Goal: Ask a question

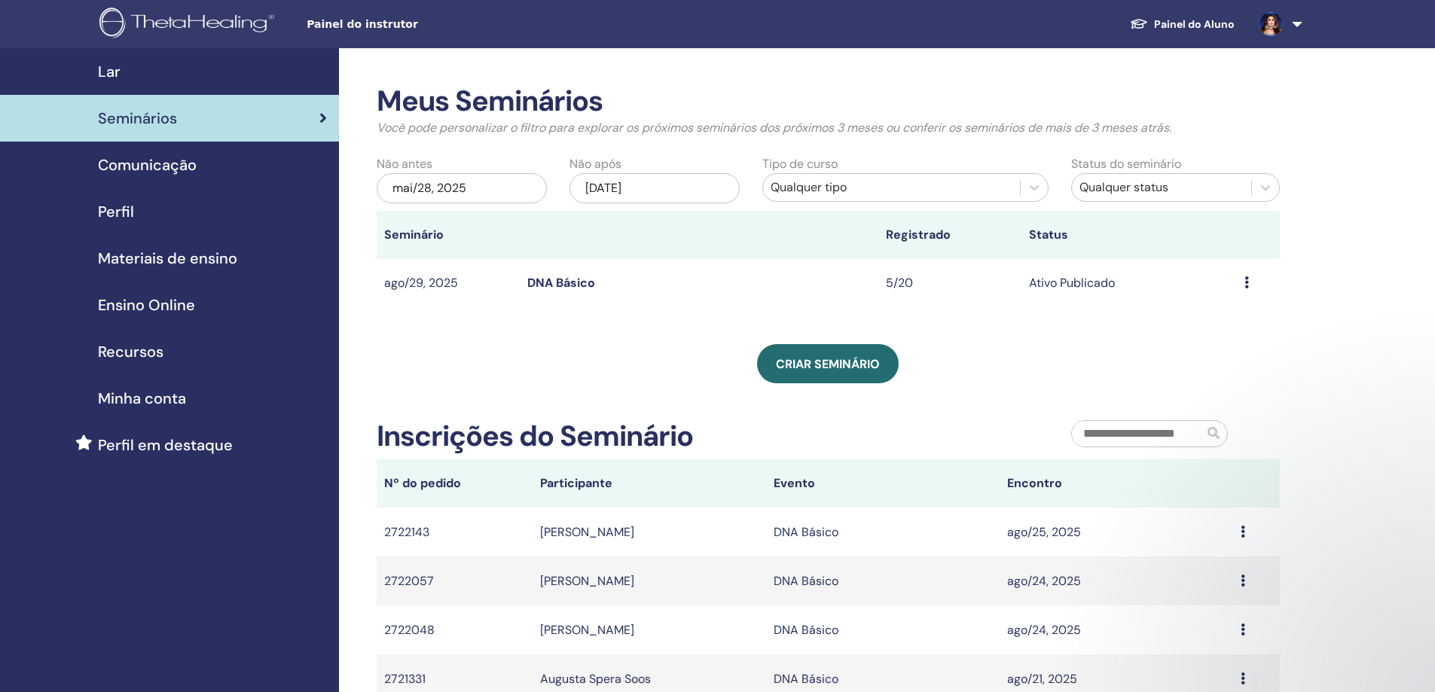
scroll to position [301, 0]
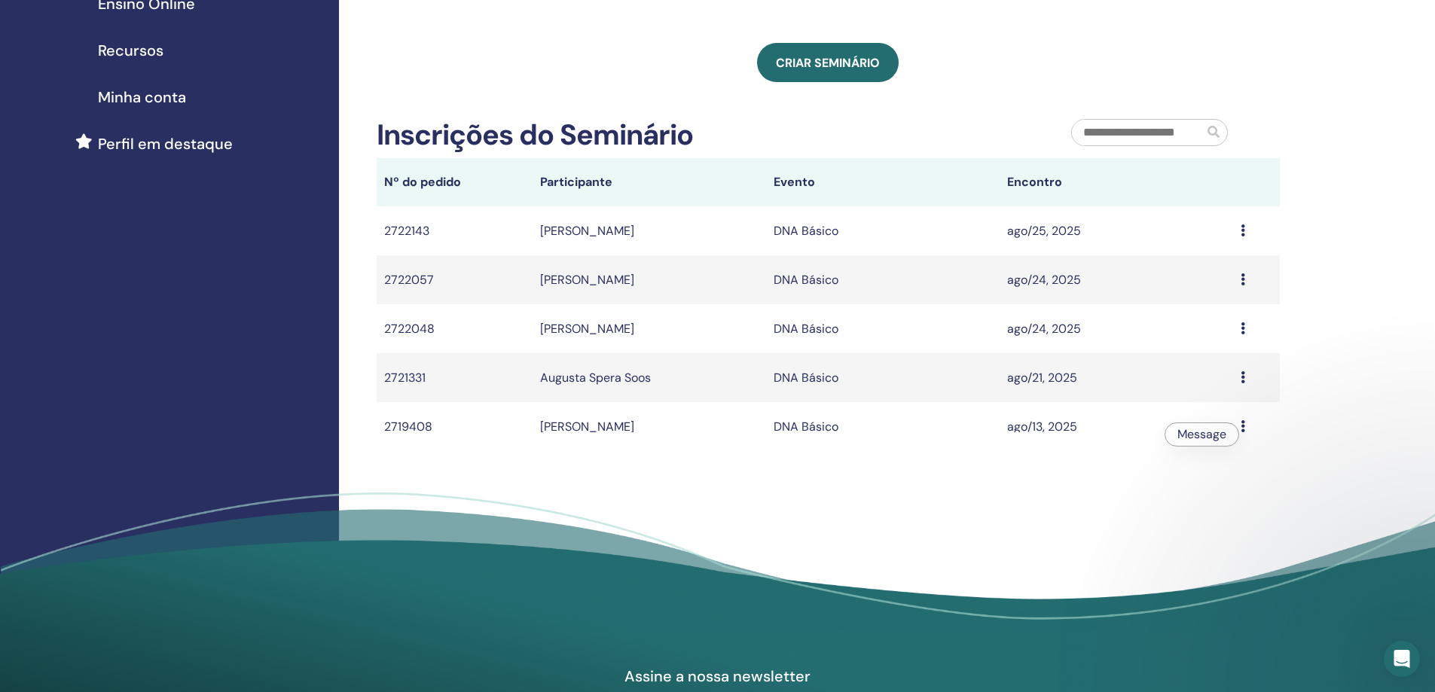
select select "**"
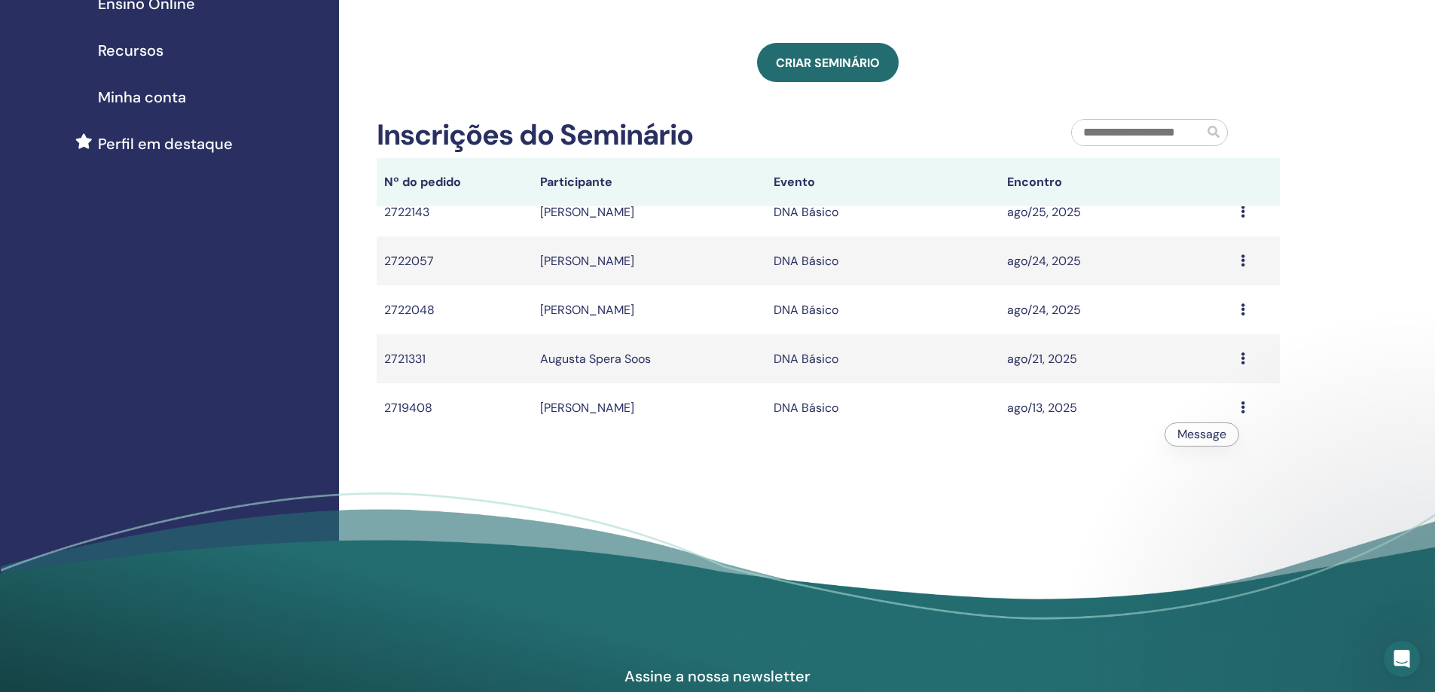
scroll to position [1477, 0]
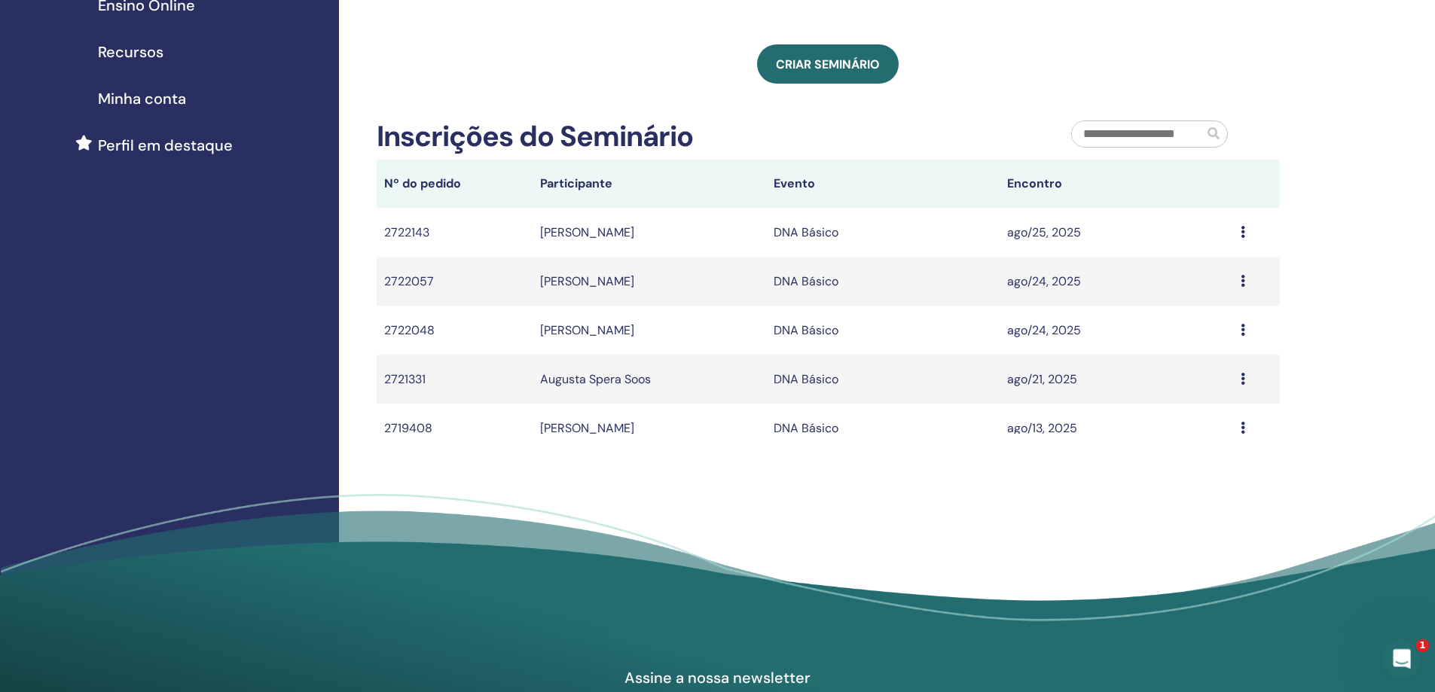
click at [1396, 642] on div "Abertura do Messenger da Intercom" at bounding box center [1399, 657] width 50 height 50
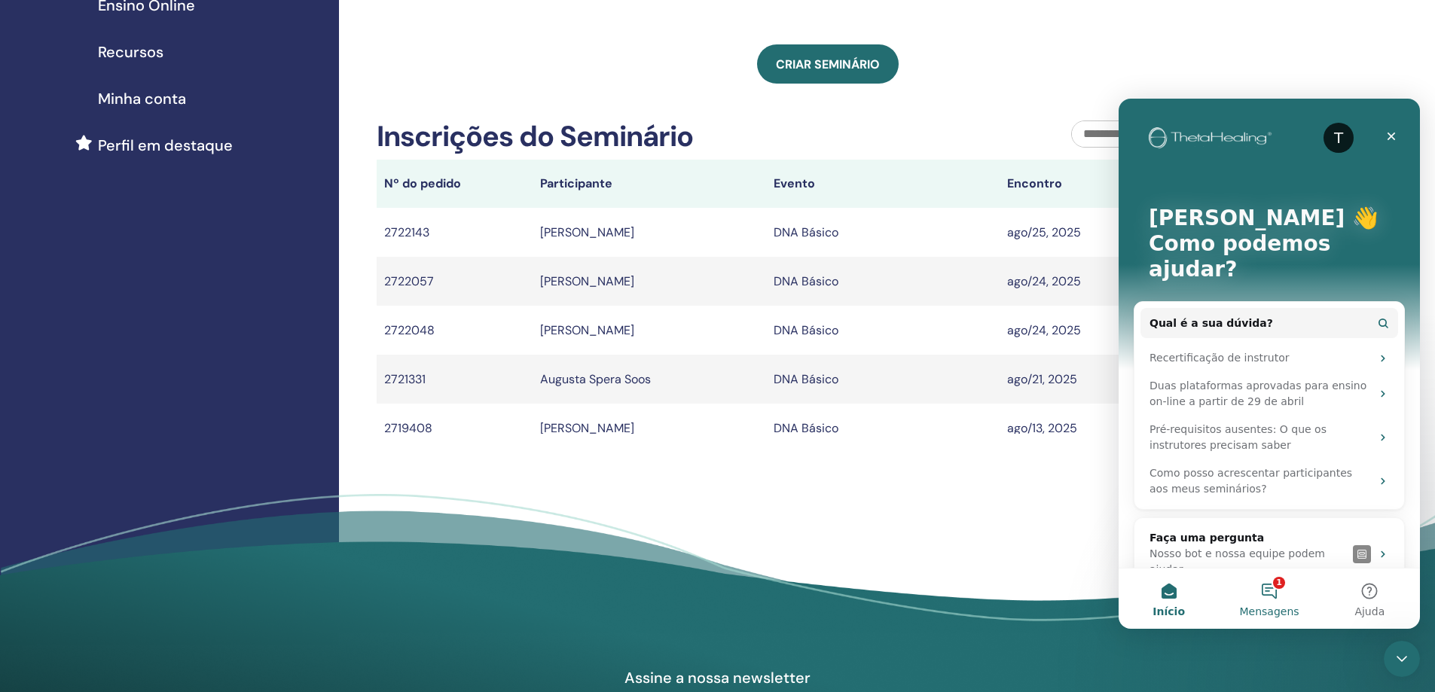
click at [1274, 589] on button "1 Mensagens" at bounding box center [1268, 599] width 100 height 60
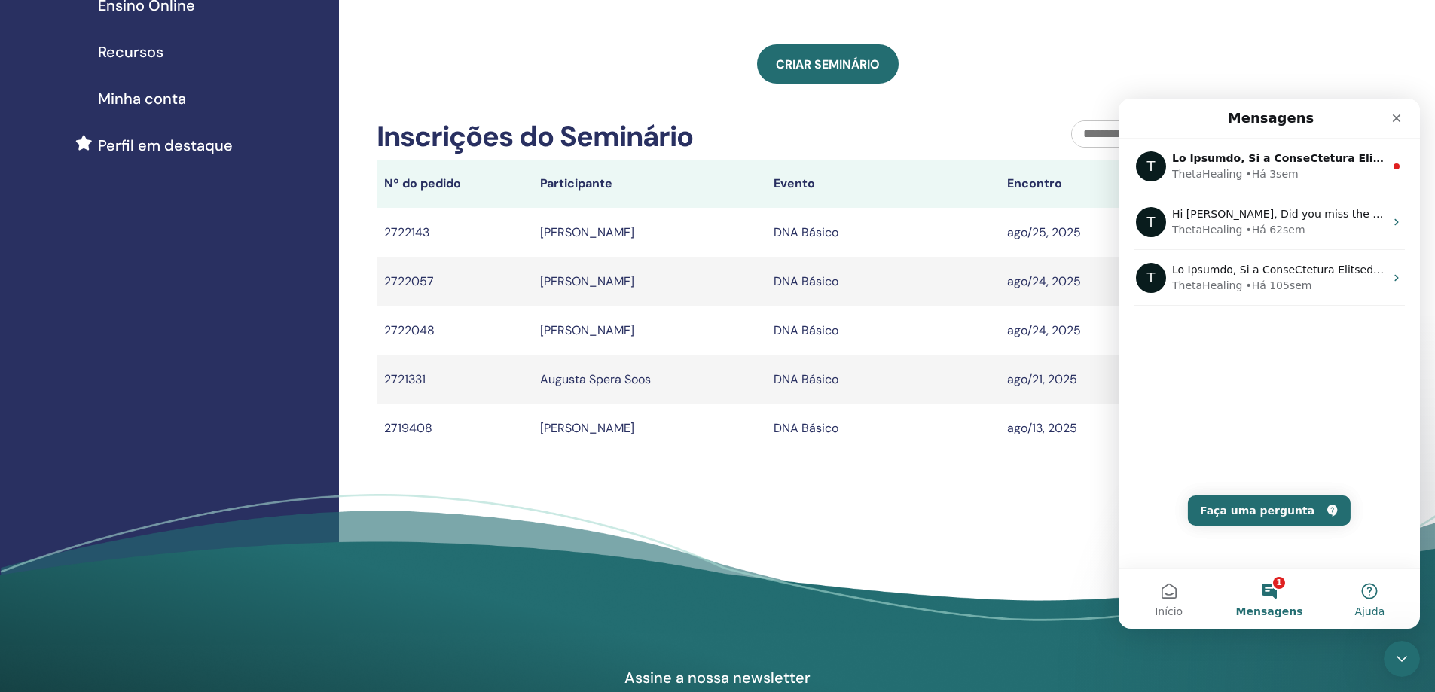
click at [1366, 590] on button "Ajuda" at bounding box center [1369, 599] width 100 height 60
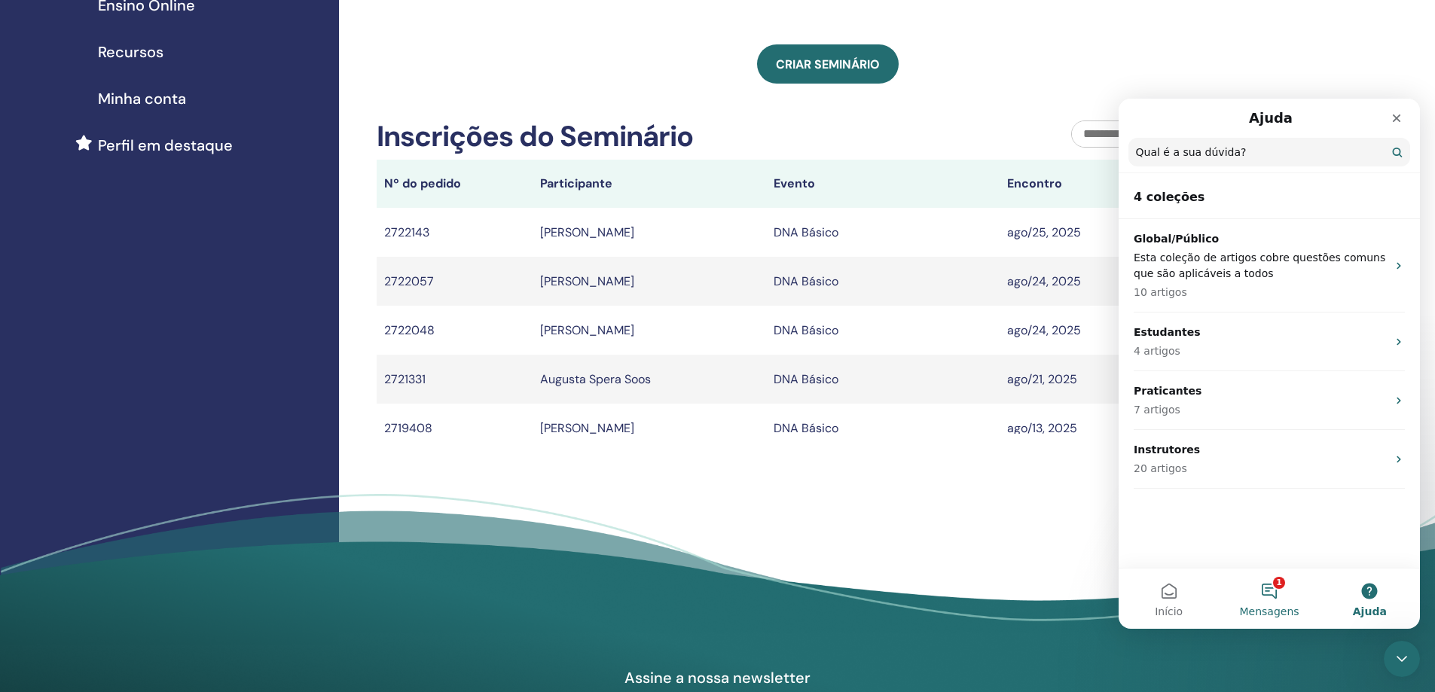
click at [1278, 586] on button "1 Mensagens" at bounding box center [1268, 599] width 100 height 60
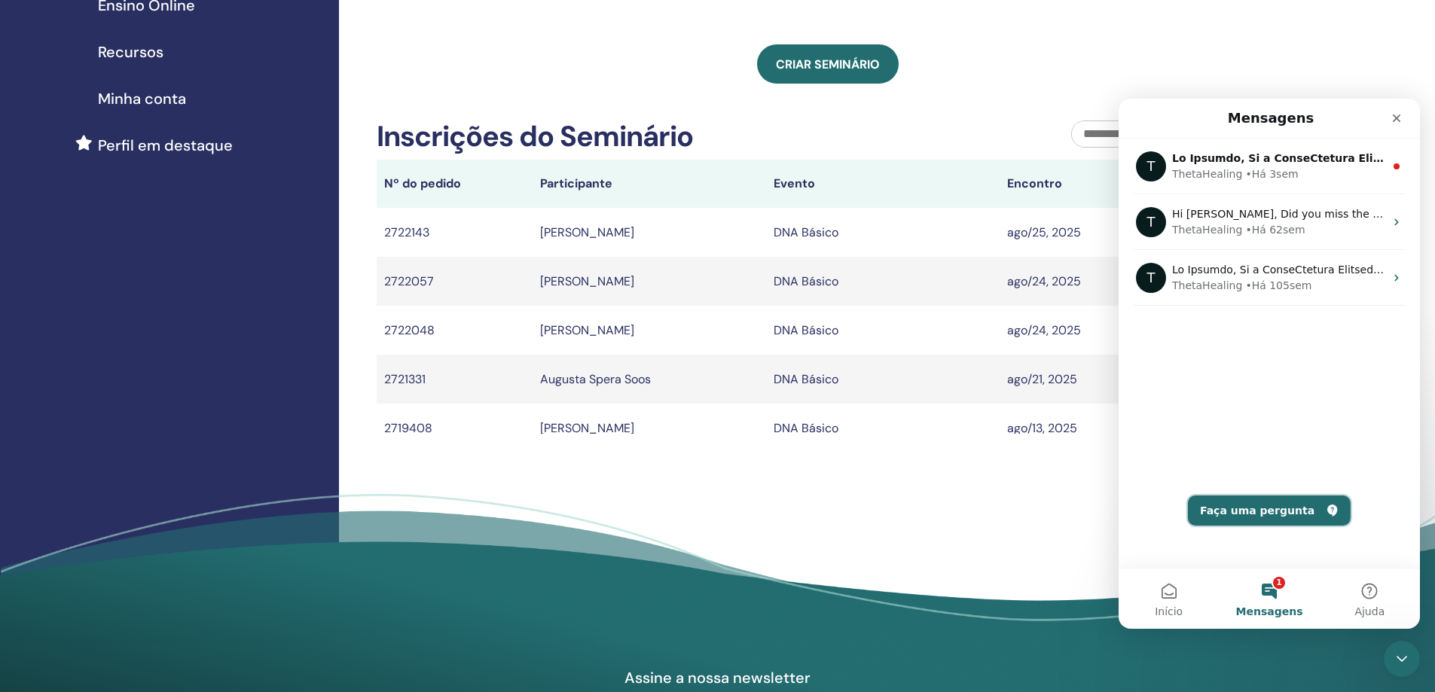
click at [1275, 512] on button "Faça uma pergunta" at bounding box center [1269, 511] width 163 height 30
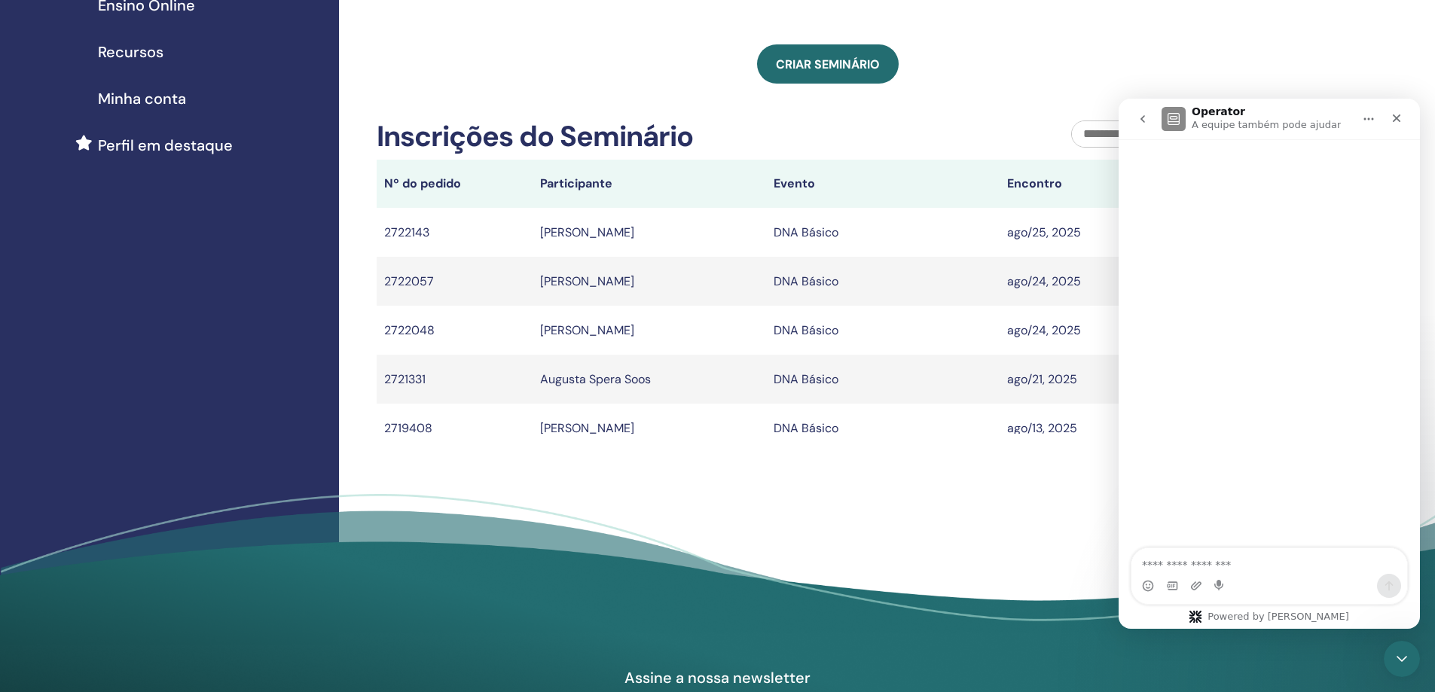
click at [1267, 581] on div "Messenger da Intercom" at bounding box center [1269, 586] width 276 height 24
click at [1277, 567] on textarea "Faça uma pergunta…" at bounding box center [1269, 561] width 276 height 26
type textarea "**********"
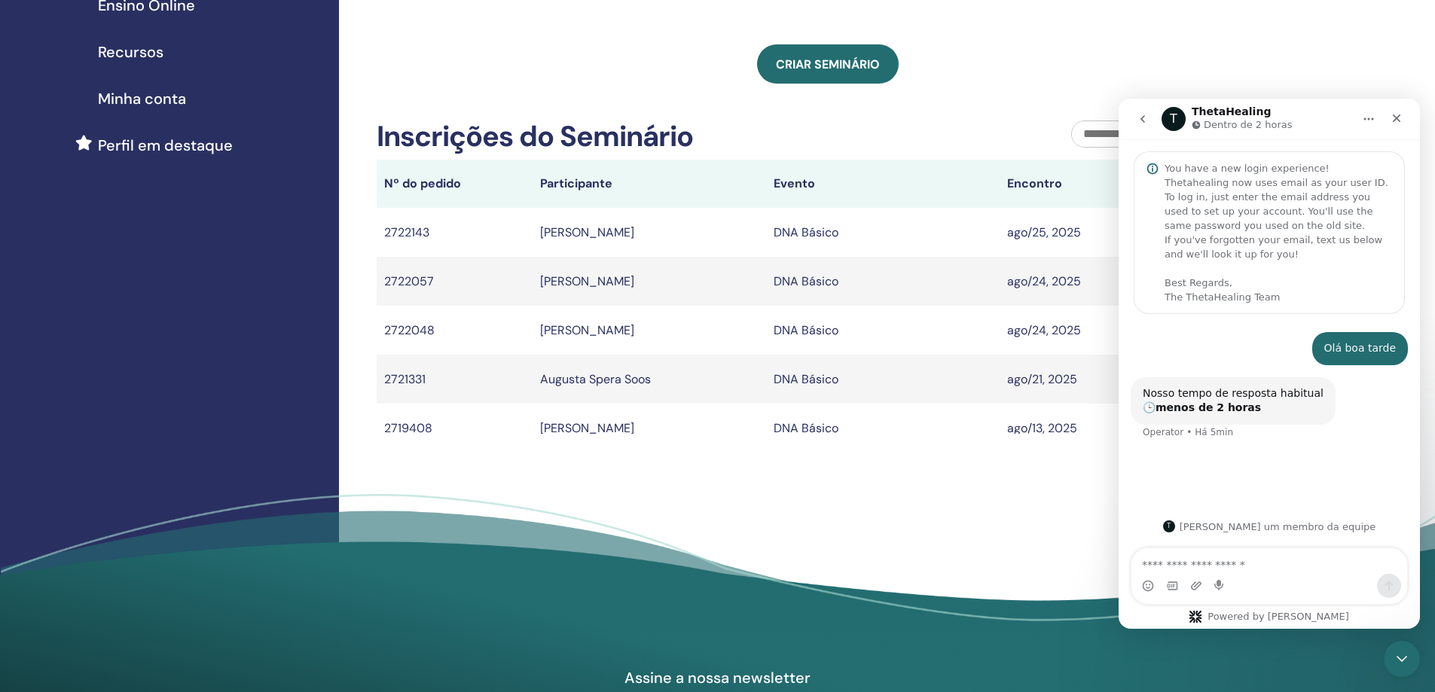
click at [1225, 563] on textarea "Envie uma mensagem..." at bounding box center [1269, 561] width 276 height 26
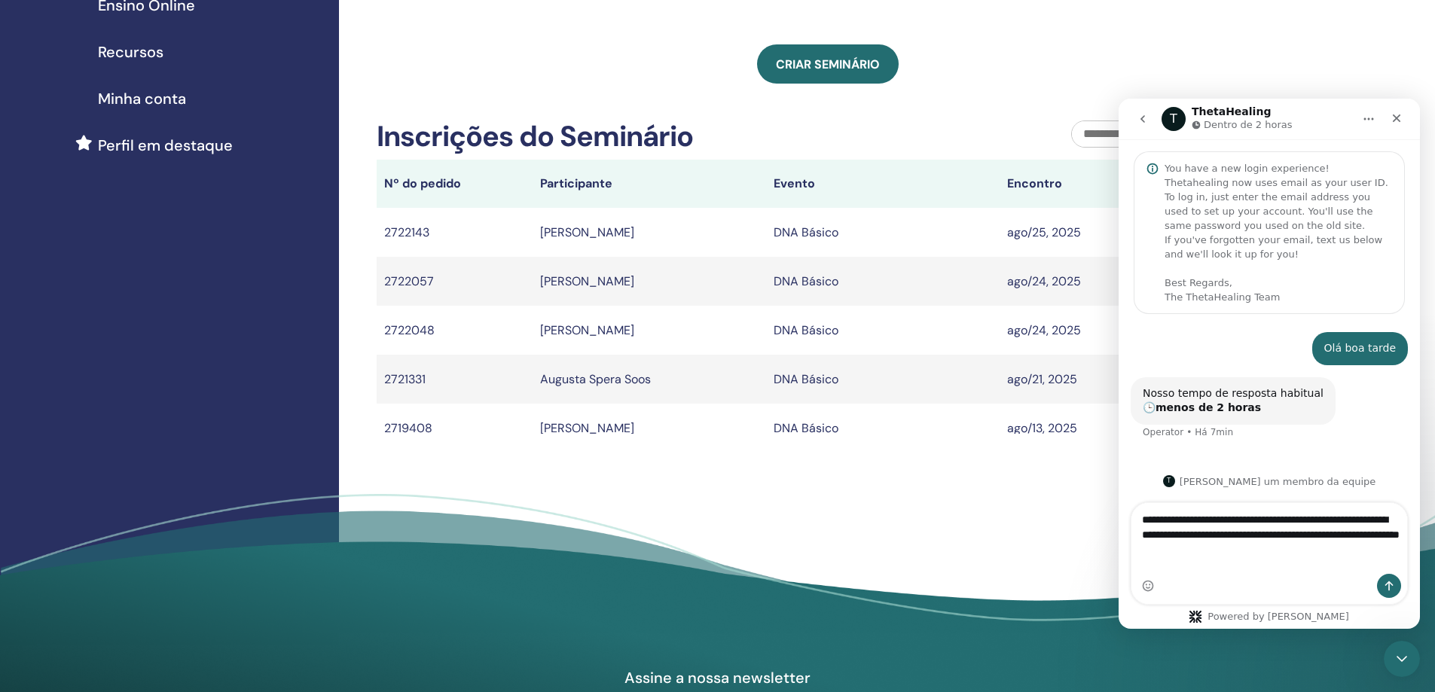
type textarea "**********"
click at [1389, 584] on icon "Enviar uma mensagem" at bounding box center [1389, 586] width 8 height 10
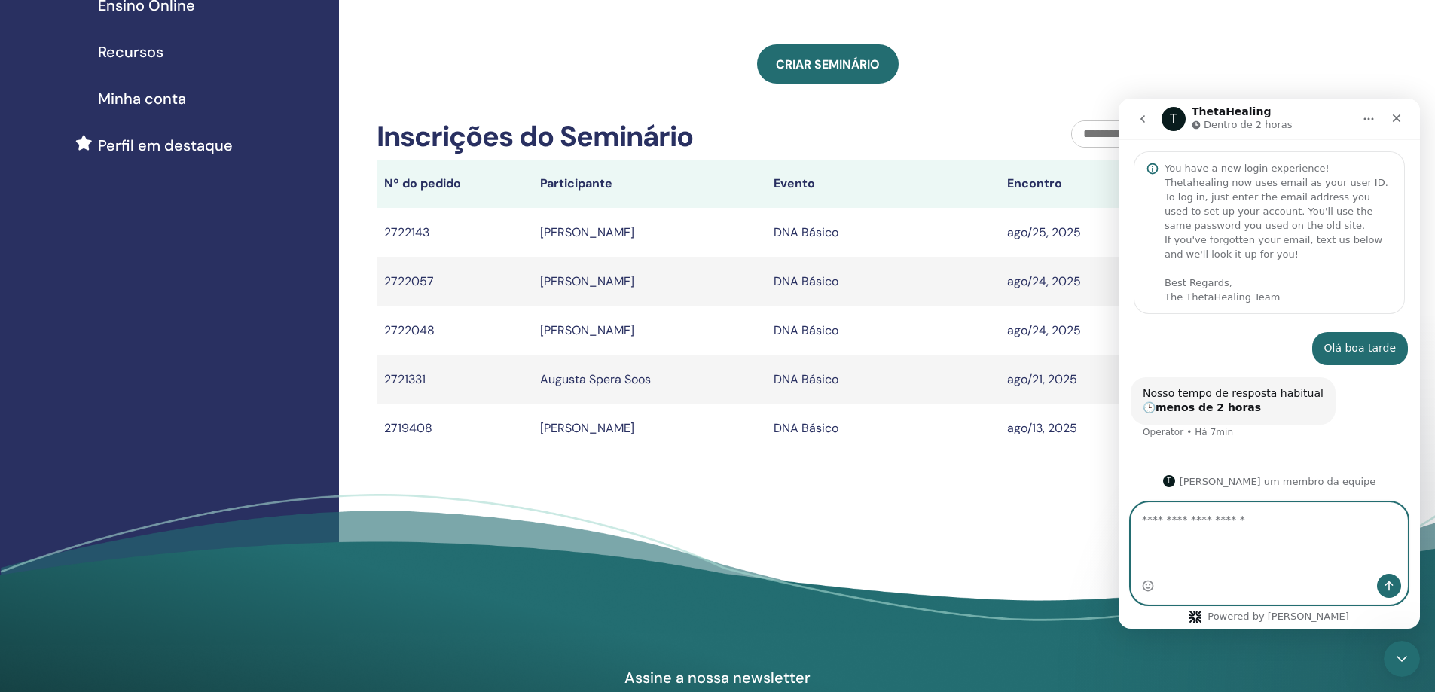
scroll to position [39, 0]
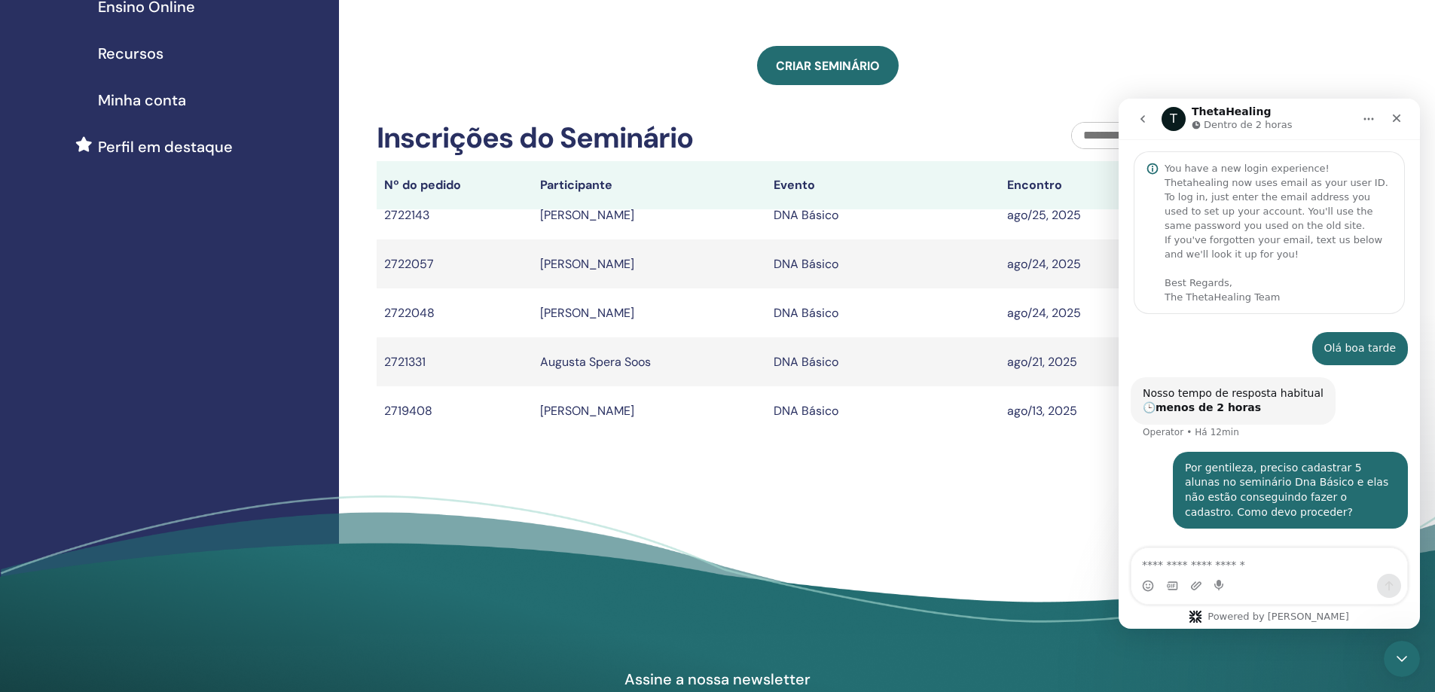
scroll to position [39, 0]
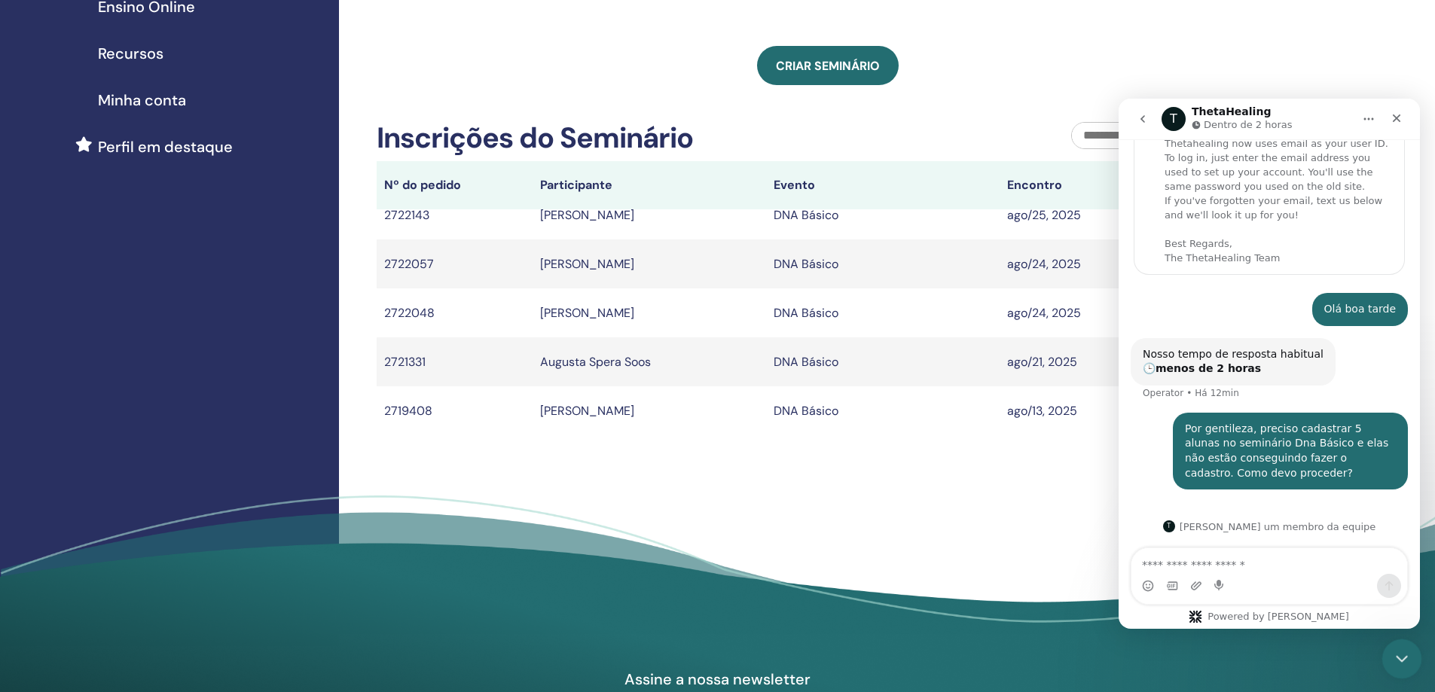
click at [1407, 658] on icon "Encerramento do Messenger da Intercom" at bounding box center [1399, 657] width 18 height 18
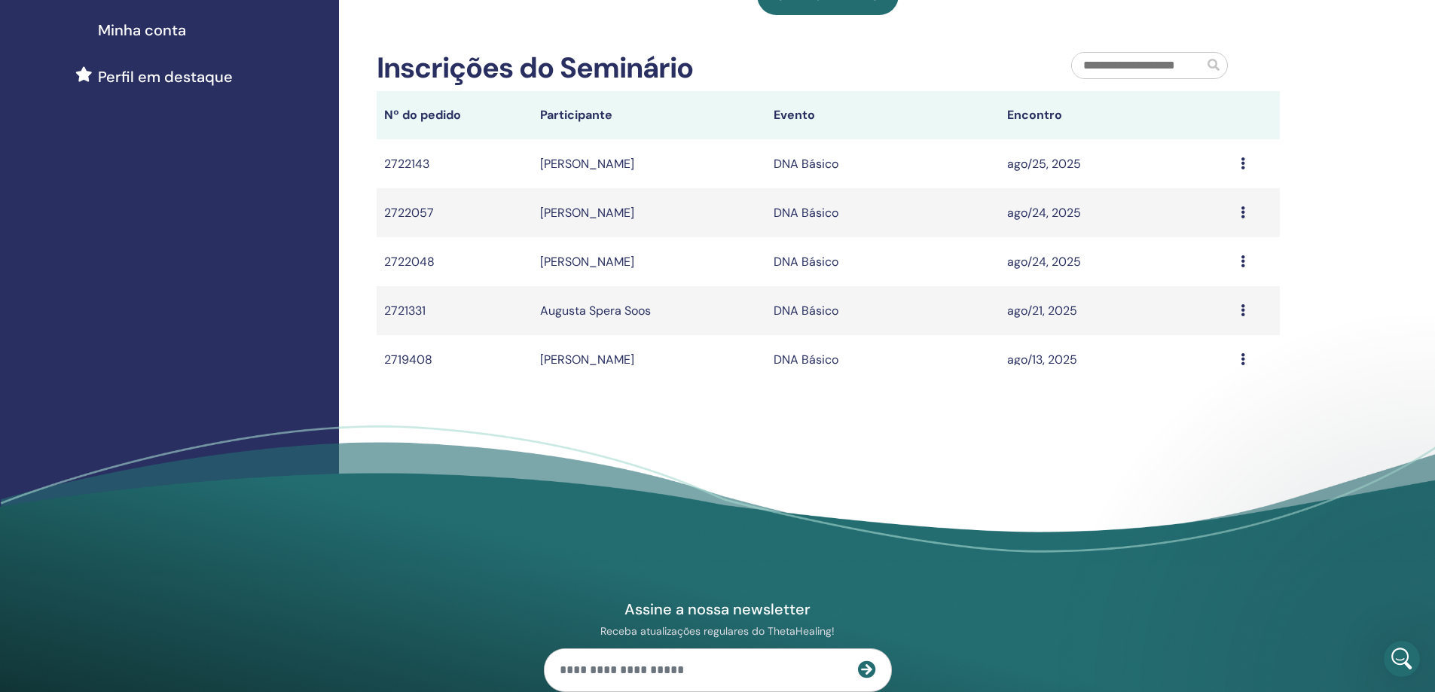
scroll to position [374, 0]
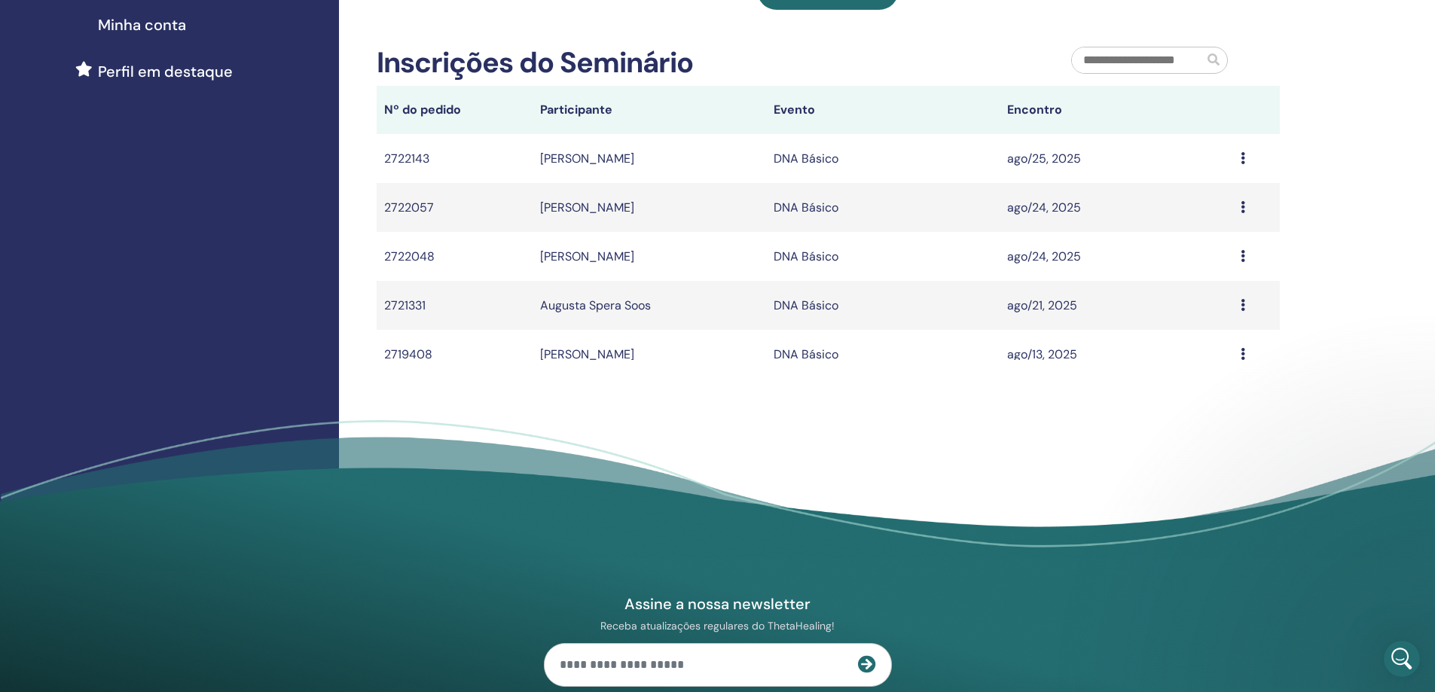
click at [1293, 453] on footer "Assine a nossa newsletter Receba atualizações regulares do ThetaHealing! Theta …" at bounding box center [717, 678] width 1435 height 517
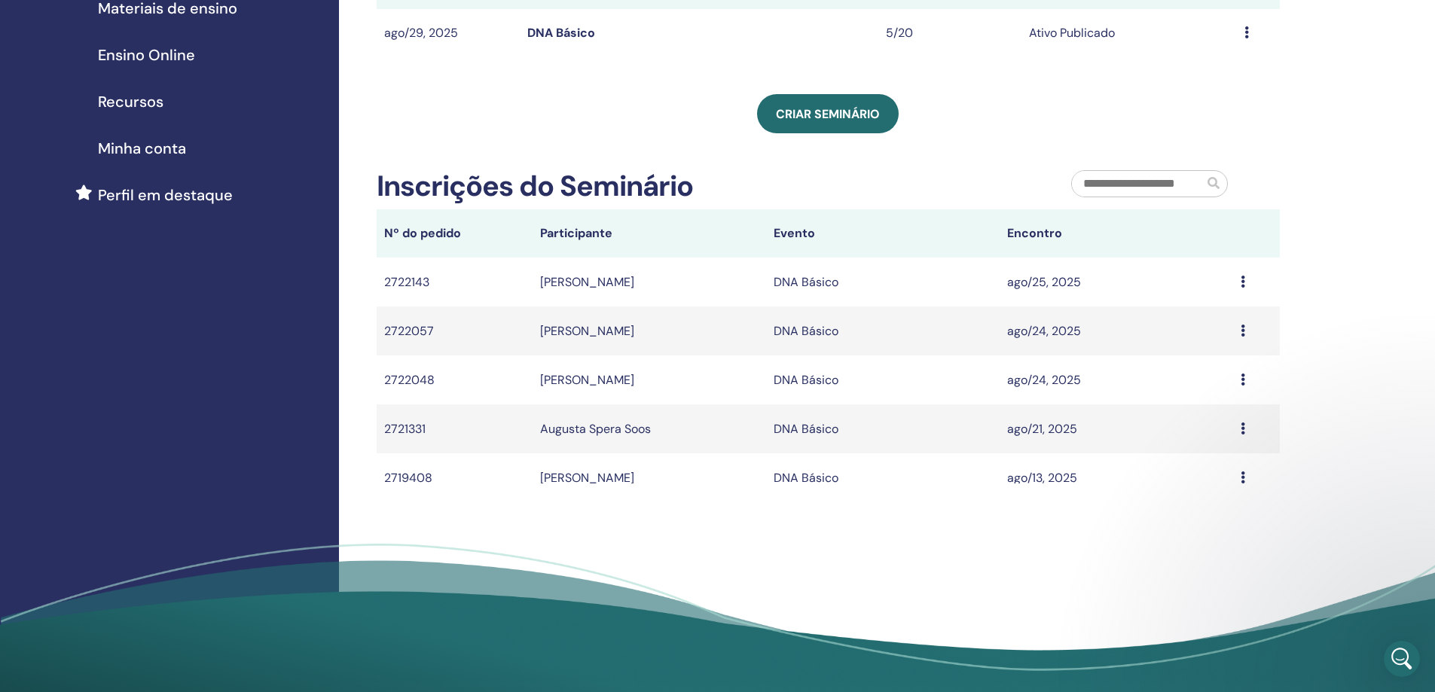
scroll to position [223, 0]
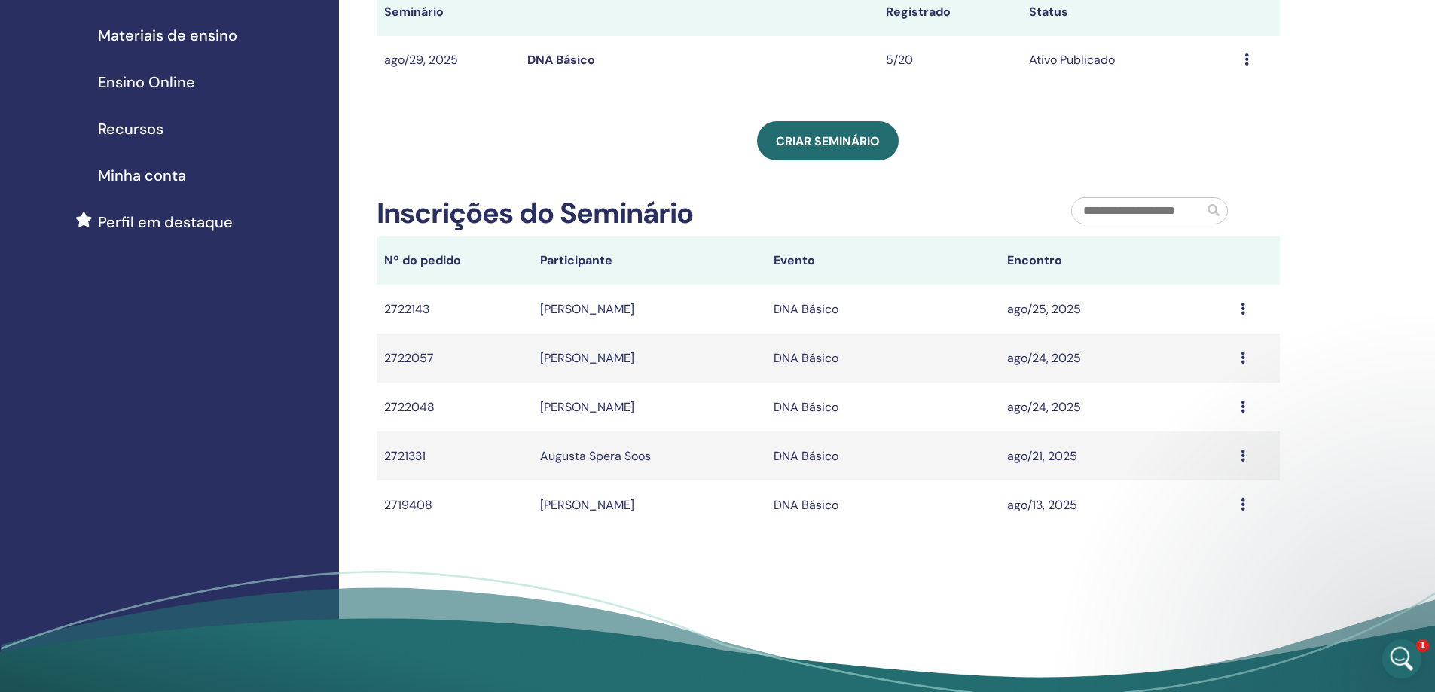
click at [1402, 662] on icon "Abertura do Messenger da Intercom" at bounding box center [1399, 657] width 25 height 25
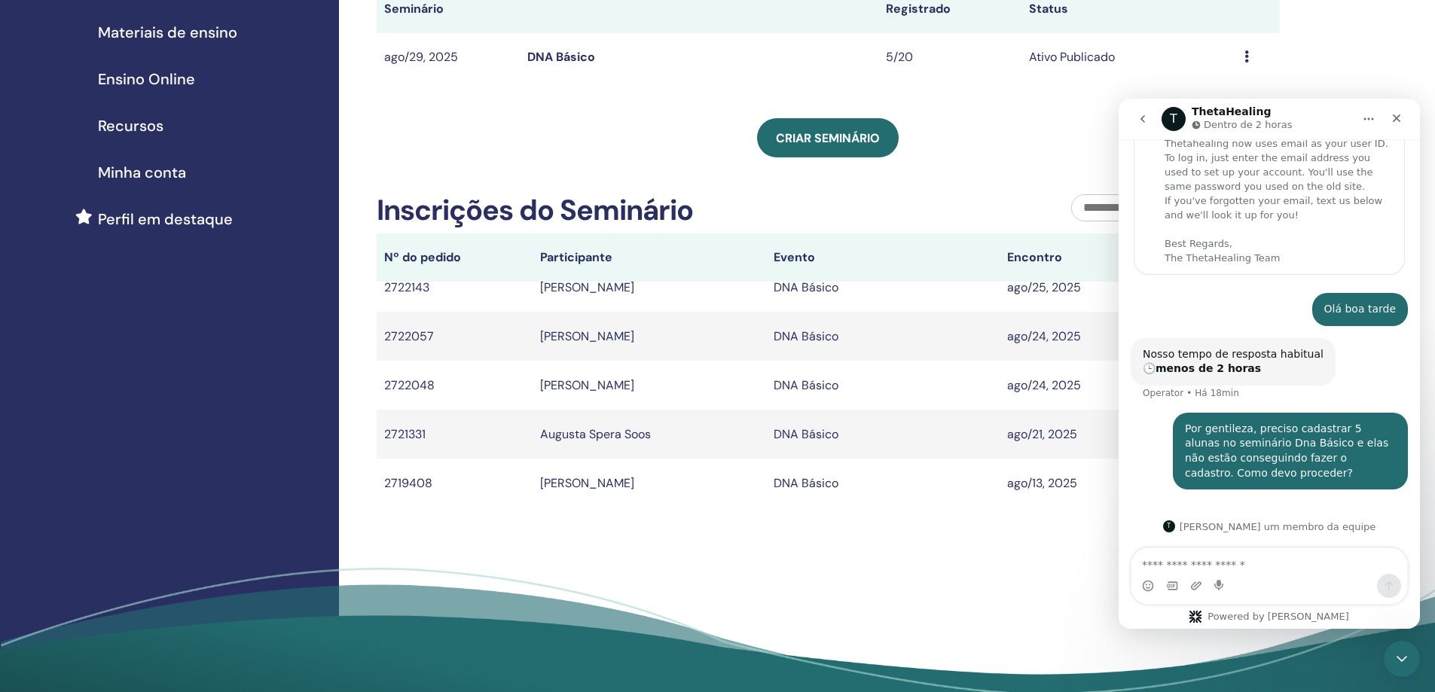
scroll to position [0, 0]
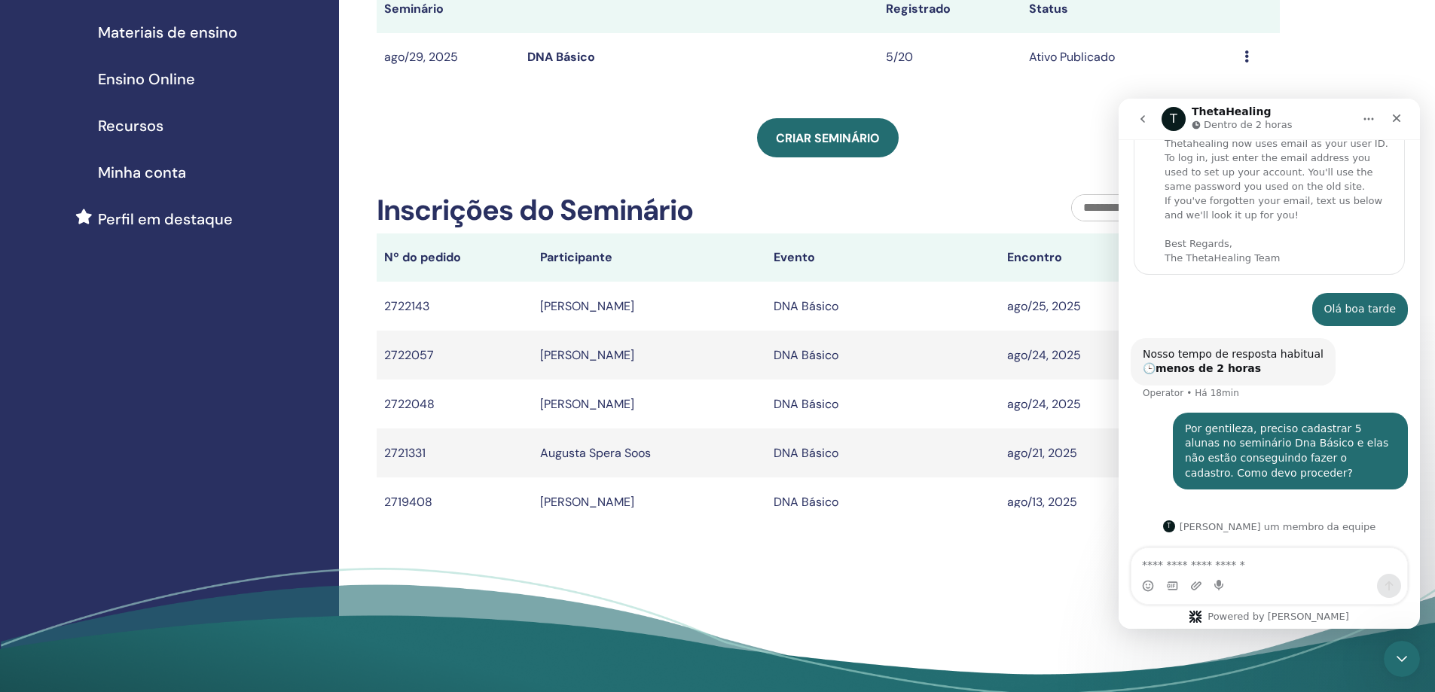
click at [627, 305] on td "[PERSON_NAME] [PERSON_NAME]" at bounding box center [648, 306] width 233 height 49
click at [626, 353] on td "[PERSON_NAME]" at bounding box center [648, 355] width 233 height 49
click at [573, 407] on td "[PERSON_NAME]" at bounding box center [648, 404] width 233 height 49
click at [582, 453] on td "Augusta Spera Soos" at bounding box center [648, 453] width 233 height 49
click at [597, 505] on td "[PERSON_NAME] Garbim Alcauza [PERSON_NAME]" at bounding box center [648, 501] width 233 height 49
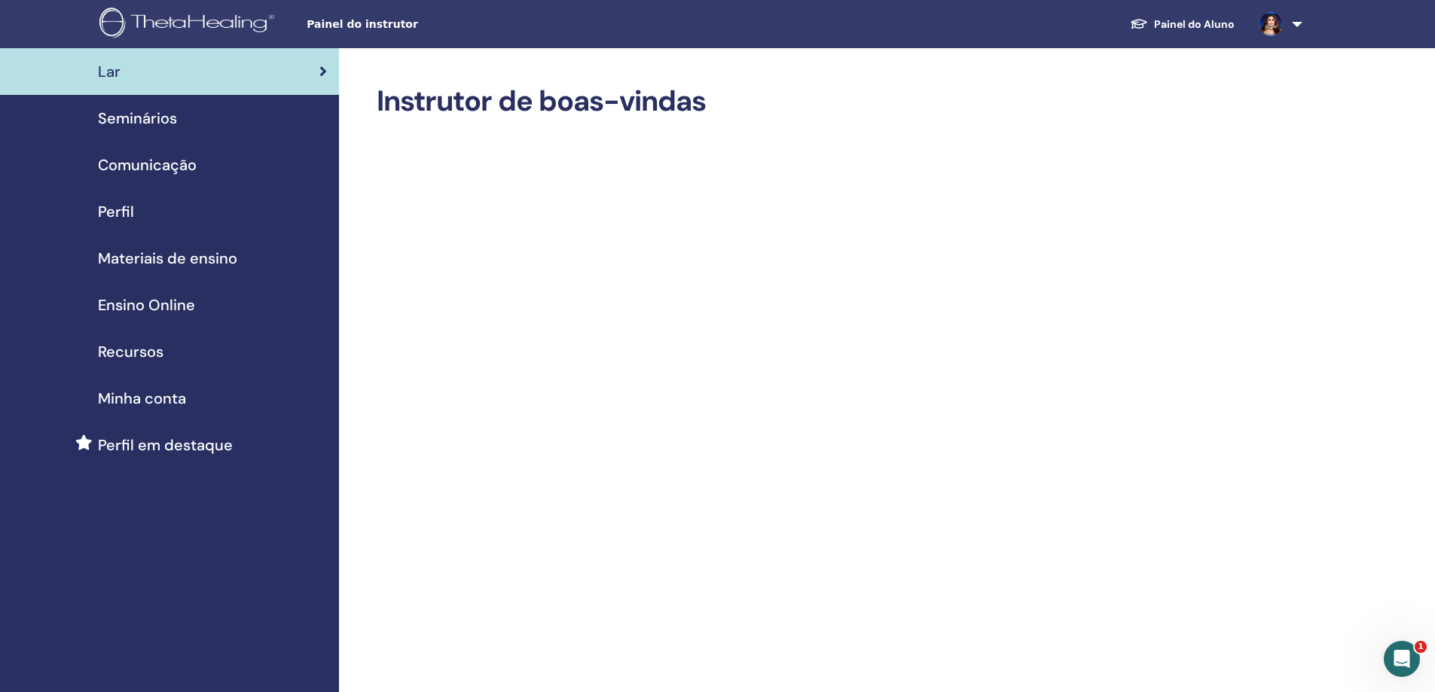
click at [153, 122] on span "Seminários" at bounding box center [137, 118] width 79 height 23
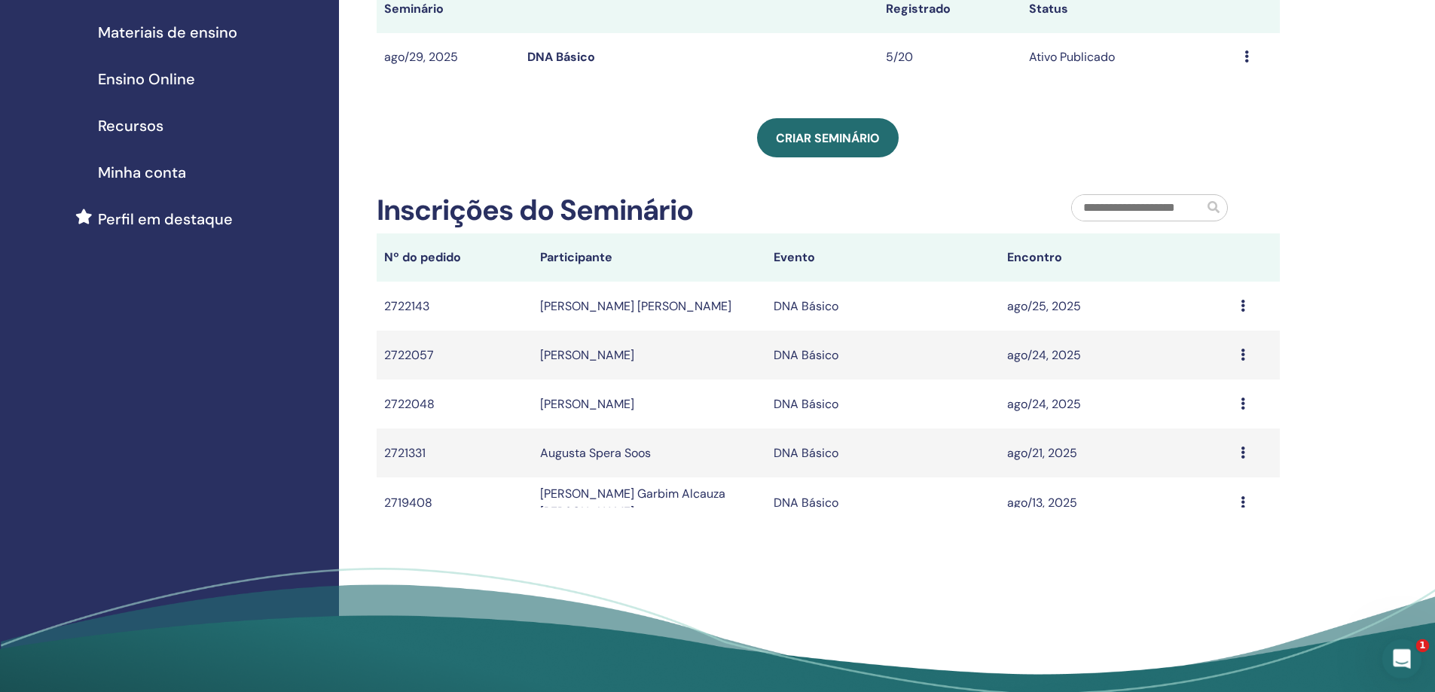
click at [1413, 653] on div "Abertura do Messenger da Intercom" at bounding box center [1399, 657] width 50 height 50
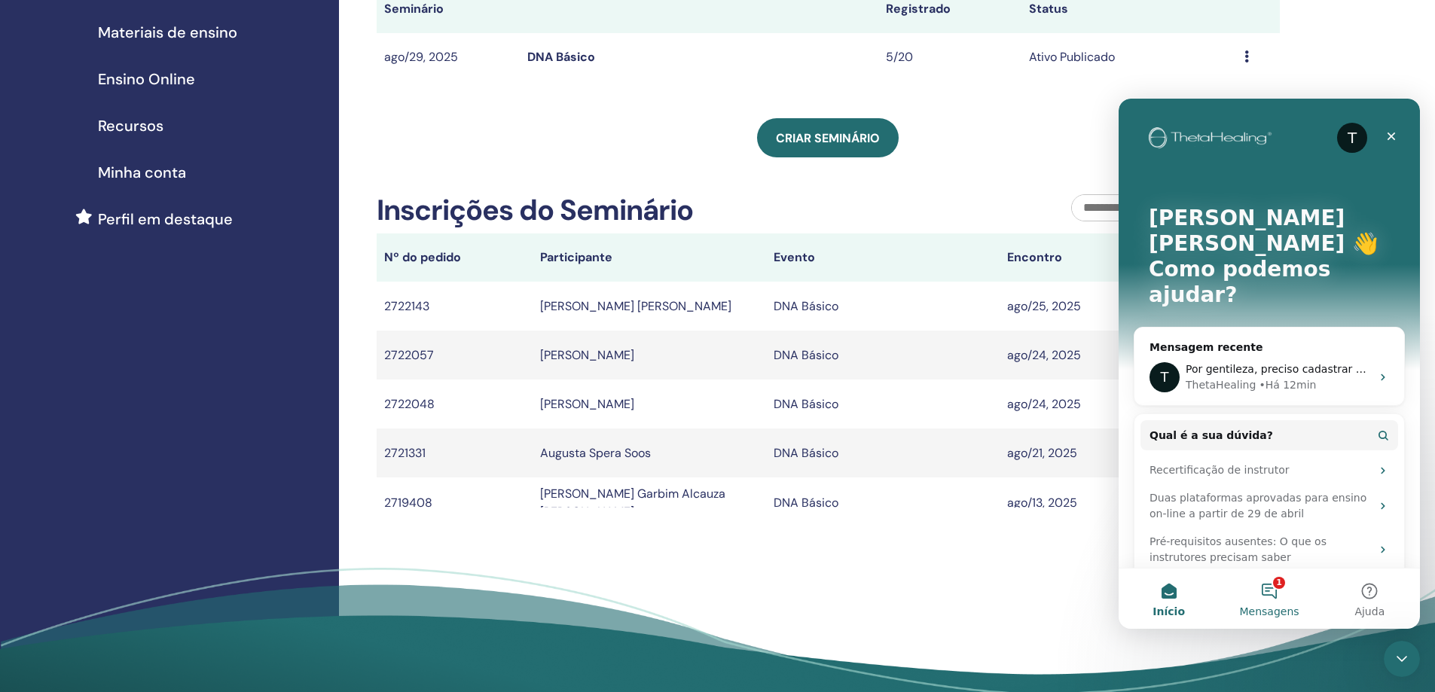
click at [1281, 587] on button "1 Mensagens" at bounding box center [1268, 599] width 100 height 60
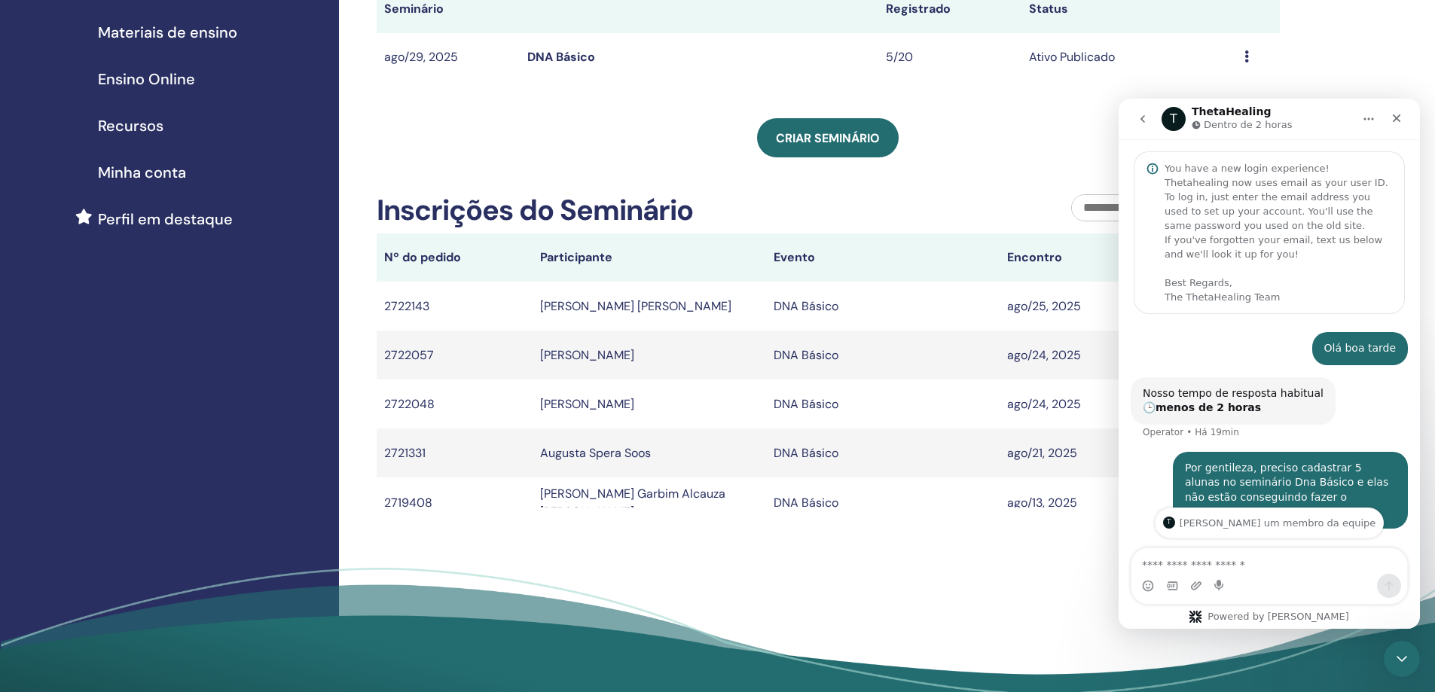
scroll to position [39, 0]
